Goal: Task Accomplishment & Management: Use online tool/utility

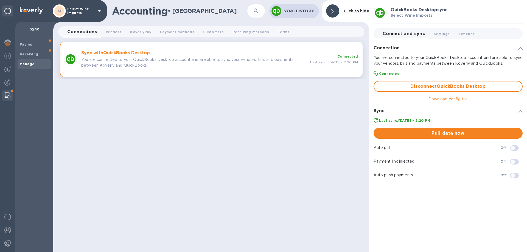
click at [5, 95] on img at bounding box center [7, 95] width 5 height 7
click at [95, 57] on p "You are connected to your QuickBooks Desktop account and are able to sync your …" at bounding box center [193, 63] width 224 height 12
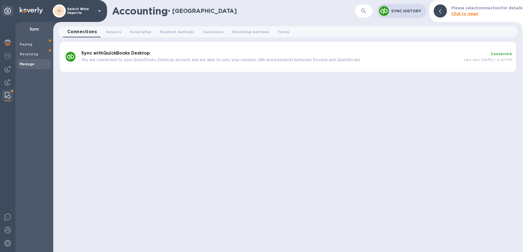
click at [142, 51] on b "Sync with QuickBooks Desktop" at bounding box center [115, 52] width 69 height 5
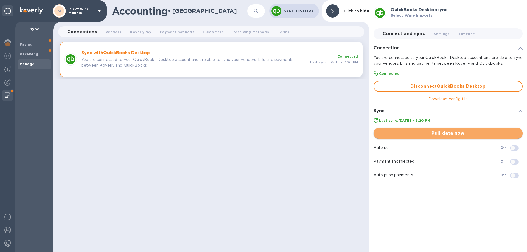
click at [451, 134] on span "Pull data now" at bounding box center [448, 133] width 140 height 7
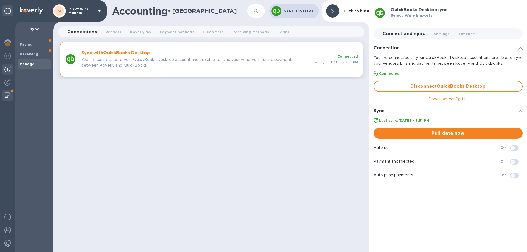
click at [9, 66] on img at bounding box center [7, 69] width 7 height 7
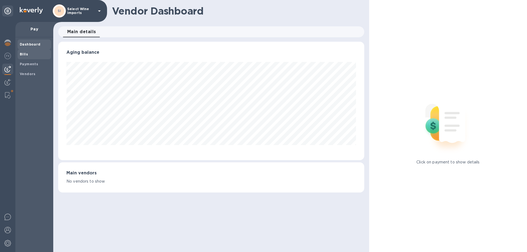
click at [24, 56] on span "Bills" at bounding box center [24, 54] width 8 height 5
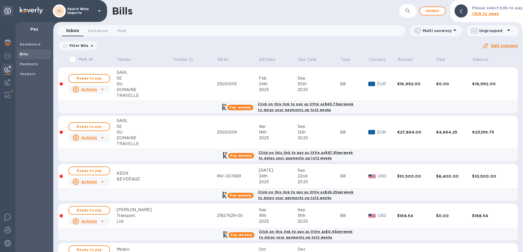
scroll to position [36, 0]
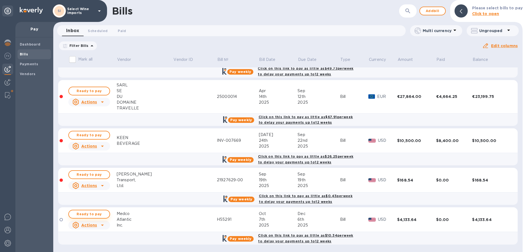
click at [92, 214] on span "Ready to pay" at bounding box center [89, 214] width 32 height 7
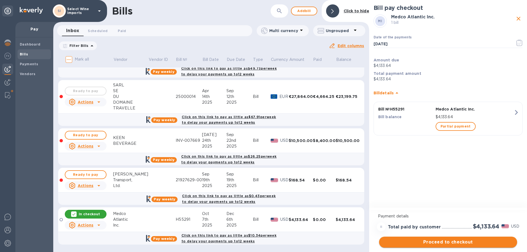
click at [447, 241] on span "Proceed to checkout" at bounding box center [447, 242] width 129 height 7
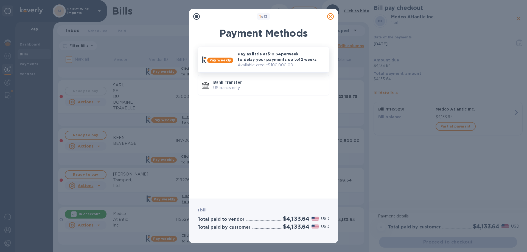
click at [228, 61] on b "Pay weekly" at bounding box center [220, 60] width 22 height 4
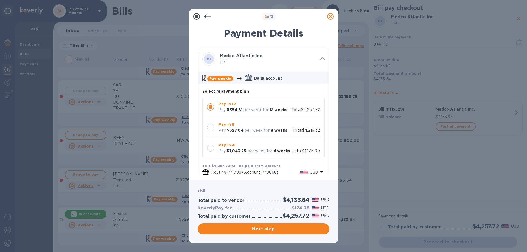
click at [211, 147] on div at bounding box center [210, 148] width 7 height 7
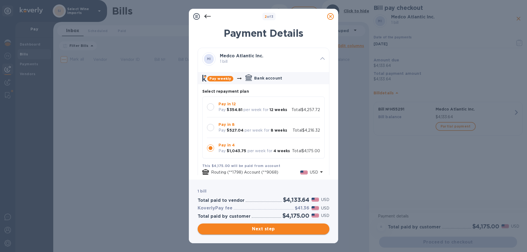
scroll to position [0, 0]
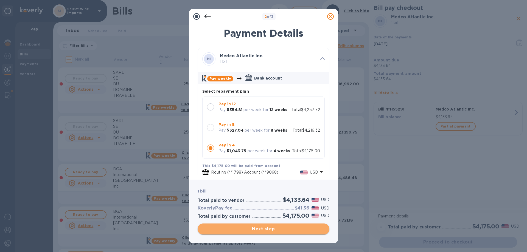
click at [260, 229] on span "Next step" at bounding box center [263, 229] width 123 height 7
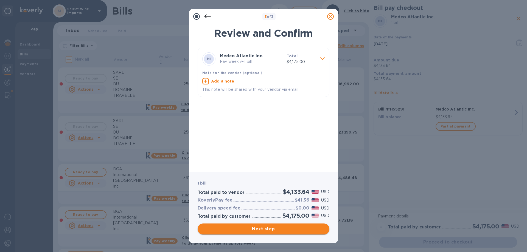
click at [260, 229] on span "Next step" at bounding box center [263, 229] width 123 height 7
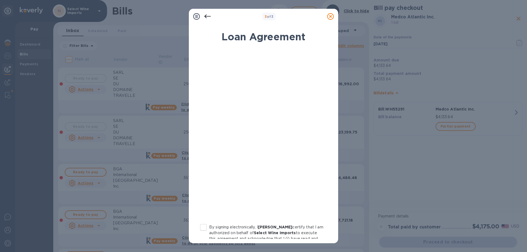
scroll to position [60, 0]
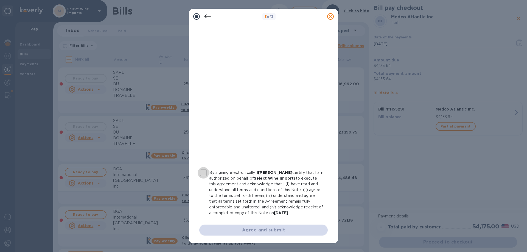
click at [203, 167] on input "By signing electronically, I [PERSON_NAME] certify that I am authorized on beha…" at bounding box center [203, 173] width 12 height 12
checkbox input "true"
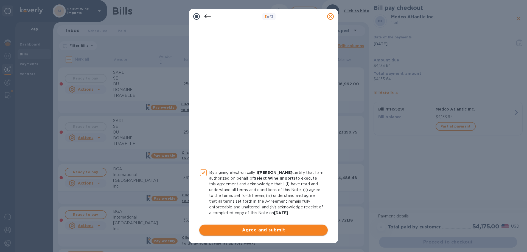
click at [259, 230] on span "Agree and submit" at bounding box center [264, 230] width 120 height 7
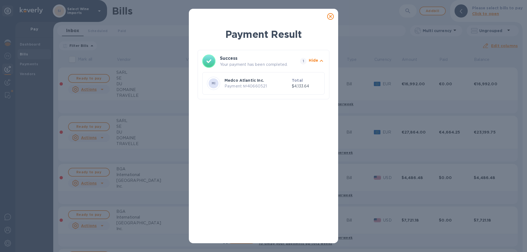
click at [330, 16] on icon at bounding box center [330, 16] width 7 height 7
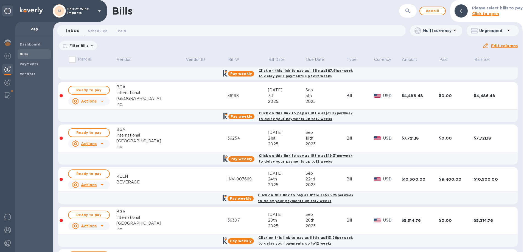
scroll to position [82, 0]
click at [89, 132] on span "Ready to pay" at bounding box center [89, 132] width 32 height 7
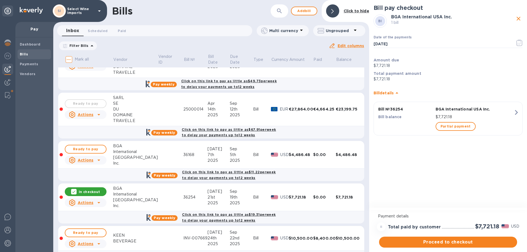
scroll to position [55, 0]
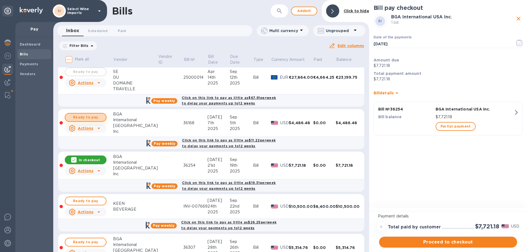
click at [89, 117] on span "Ready to pay" at bounding box center [86, 117] width 32 height 7
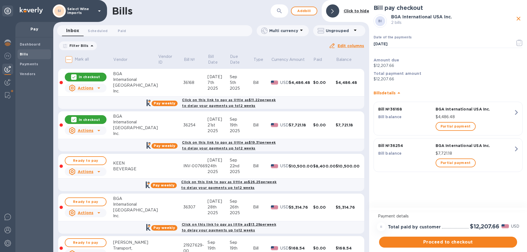
scroll to position [110, 0]
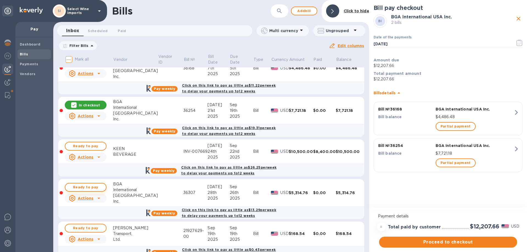
click at [86, 186] on span "Ready to pay" at bounding box center [86, 187] width 32 height 7
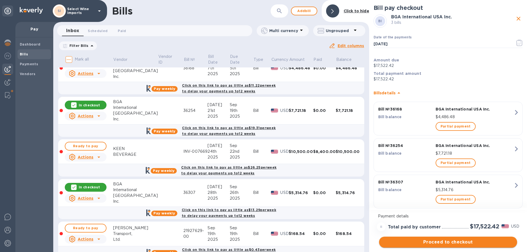
click at [440, 241] on span "Proceed to checkout" at bounding box center [447, 242] width 129 height 7
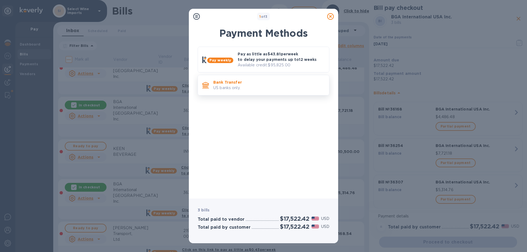
click at [242, 86] on p "US banks only." at bounding box center [268, 88] width 111 height 6
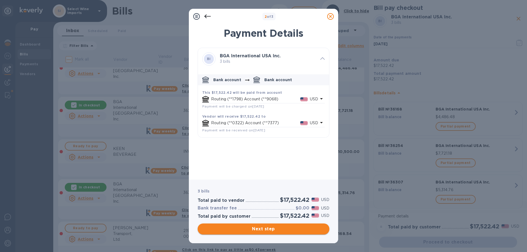
click at [264, 228] on span "Next step" at bounding box center [263, 229] width 123 height 7
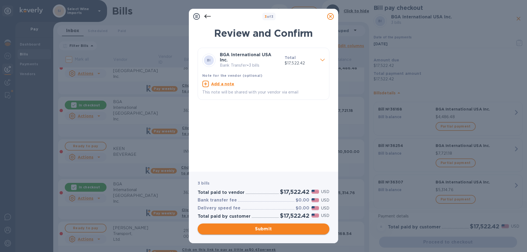
click at [264, 228] on span "Submit" at bounding box center [263, 229] width 123 height 7
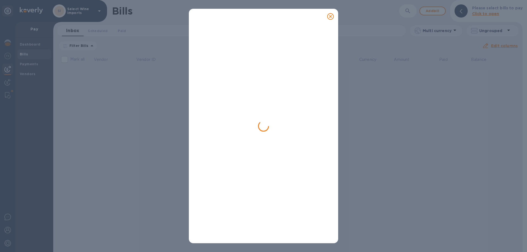
scroll to position [0, 0]
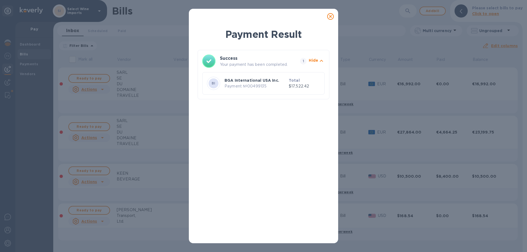
click at [269, 83] on p "BGA International USA Inc." at bounding box center [255, 80] width 62 height 5
click at [330, 15] on icon at bounding box center [330, 16] width 7 height 7
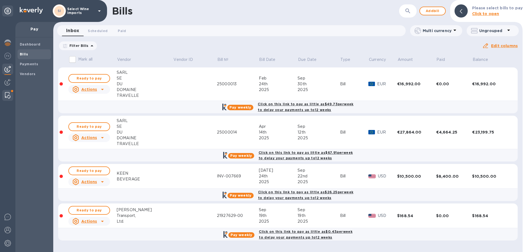
click at [9, 96] on img at bounding box center [7, 95] width 5 height 7
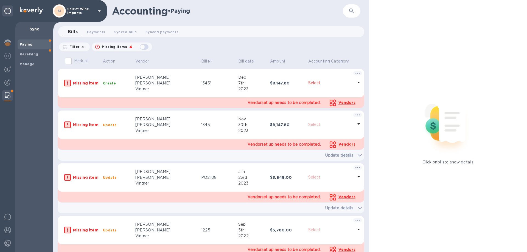
click at [28, 45] on b "Paying" at bounding box center [26, 44] width 13 height 4
click at [95, 31] on span "Payments 0" at bounding box center [96, 32] width 18 height 6
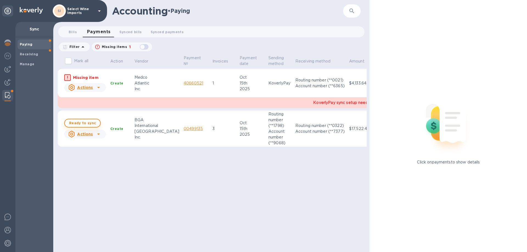
click at [85, 124] on span "Ready to sync" at bounding box center [82, 123] width 27 height 7
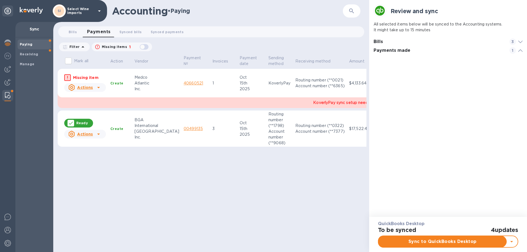
scroll to position [26, 149]
checkbox input "true"
click at [440, 239] on span "Sync to QuickBooks Desktop" at bounding box center [442, 241] width 119 height 7
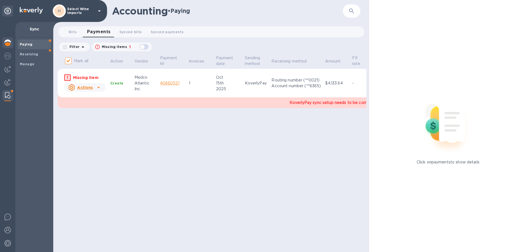
click at [9, 44] on img at bounding box center [7, 42] width 7 height 7
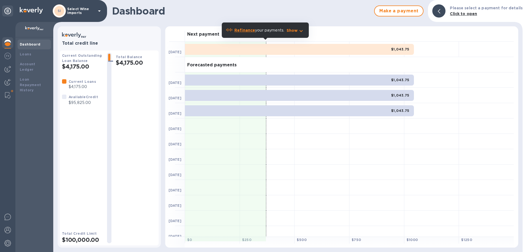
click at [405, 49] on b "$1,043.75" at bounding box center [400, 49] width 18 height 4
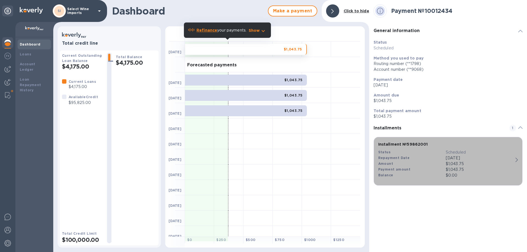
drag, startPoint x: 466, startPoint y: 164, endPoint x: 453, endPoint y: 165, distance: 13.0
click at [453, 165] on div "$1,043.75" at bounding box center [478, 164] width 67 height 6
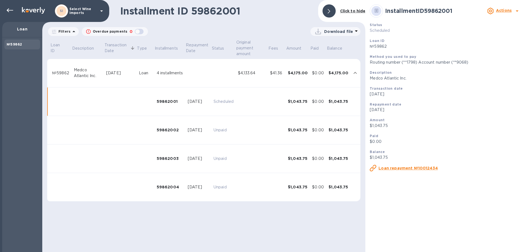
click at [338, 100] on div "$1,043.75" at bounding box center [338, 101] width 20 height 5
drag, startPoint x: 372, startPoint y: 125, endPoint x: 390, endPoint y: 125, distance: 17.8
click at [390, 125] on p "$1,043.75" at bounding box center [445, 126] width 153 height 6
copy p "1,043.75"
click at [63, 12] on div "SI" at bounding box center [62, 11] width 10 height 10
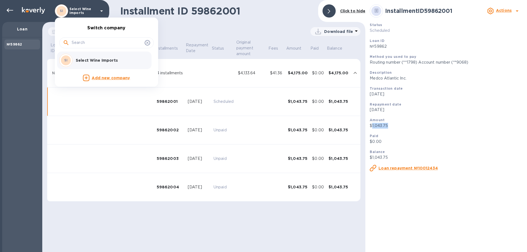
click at [98, 61] on p "Select Wine Imports" at bounding box center [110, 60] width 69 height 5
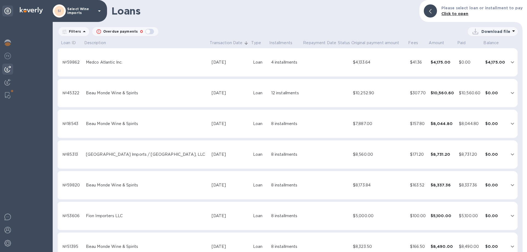
click at [9, 68] on img at bounding box center [7, 69] width 7 height 7
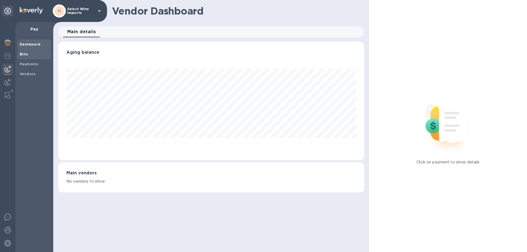
click at [24, 55] on b "Bills" at bounding box center [24, 54] width 8 height 4
